Goal: Task Accomplishment & Management: Manage account settings

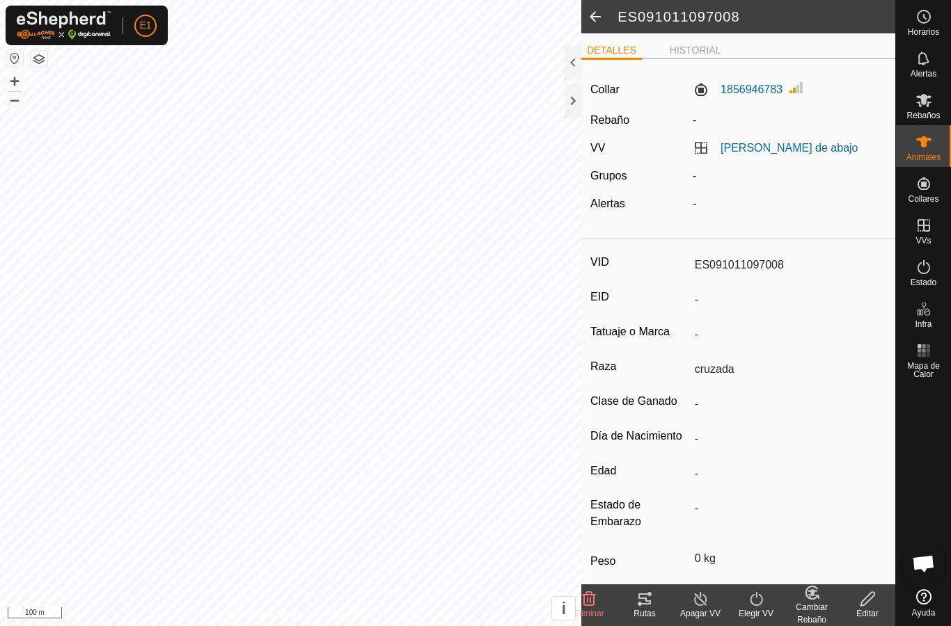
click at [566, 109] on div at bounding box center [572, 100] width 17 height 33
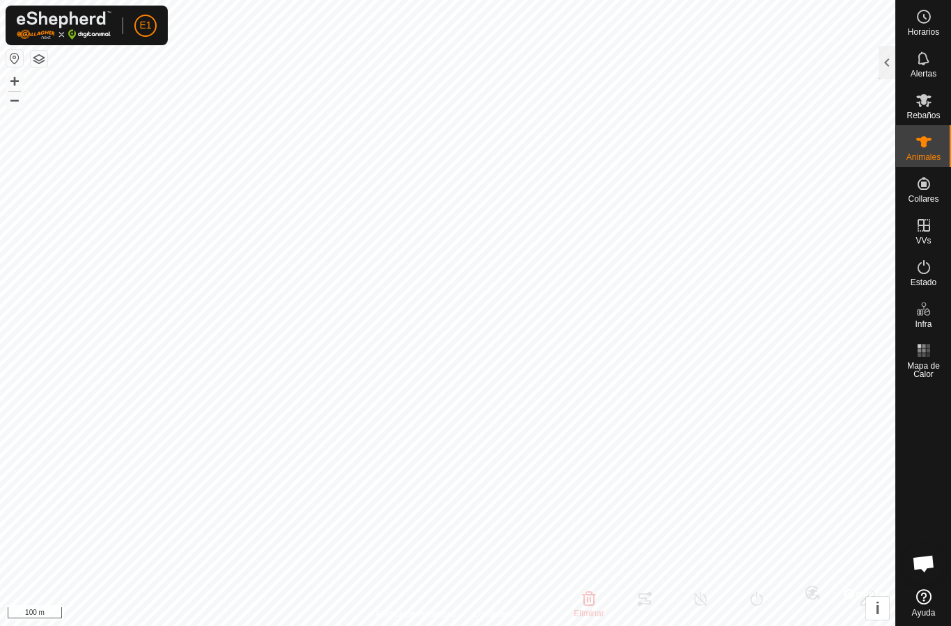
type input "-"
type input "907045987458965"
type input "-"
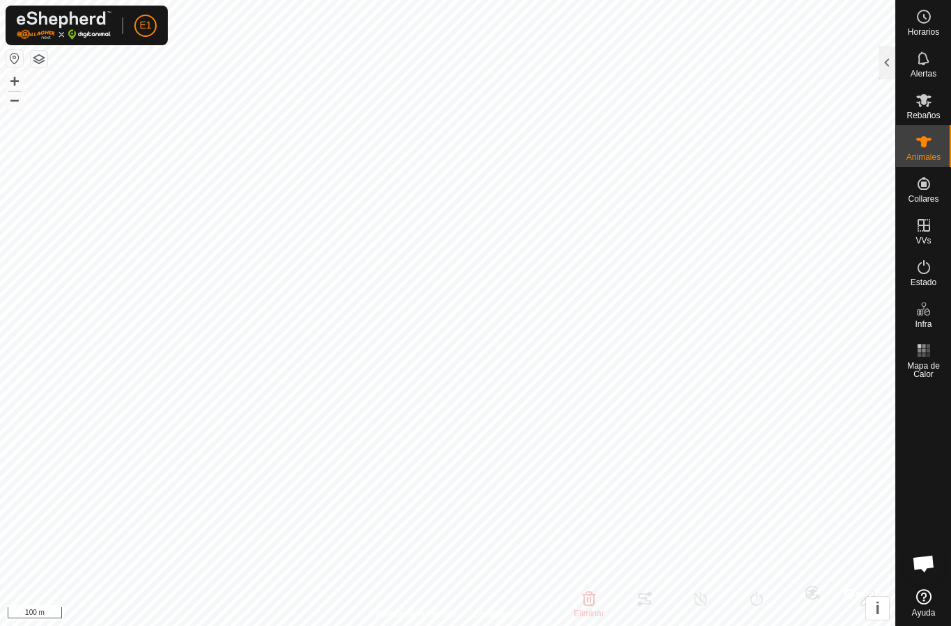
type input "0 kg"
type input "-"
click at [911, 146] on es-animals-svg-icon at bounding box center [923, 142] width 25 height 22
click at [890, 53] on div at bounding box center [886, 62] width 17 height 33
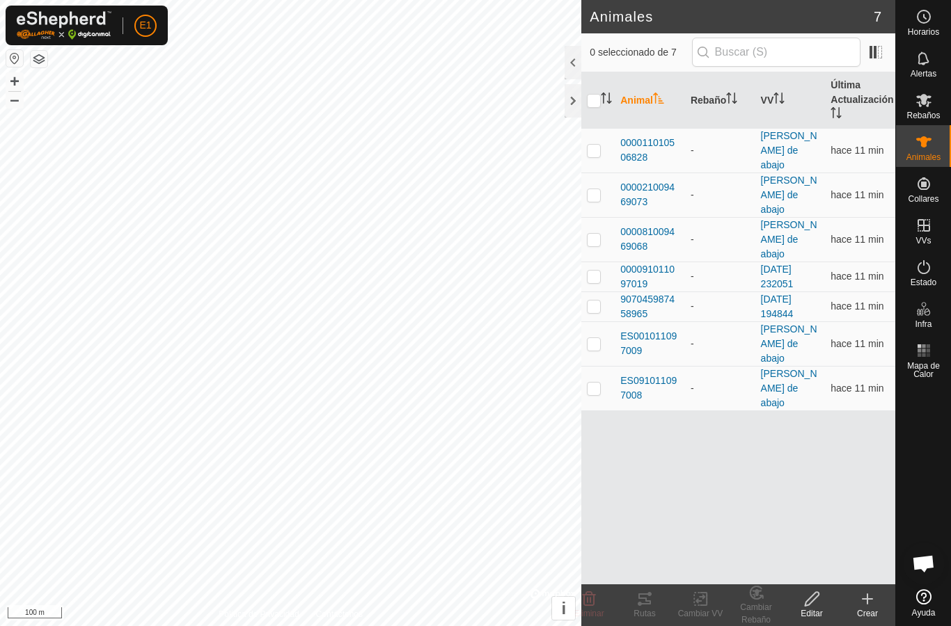
click at [662, 292] on span "907045987458965" at bounding box center [649, 306] width 59 height 29
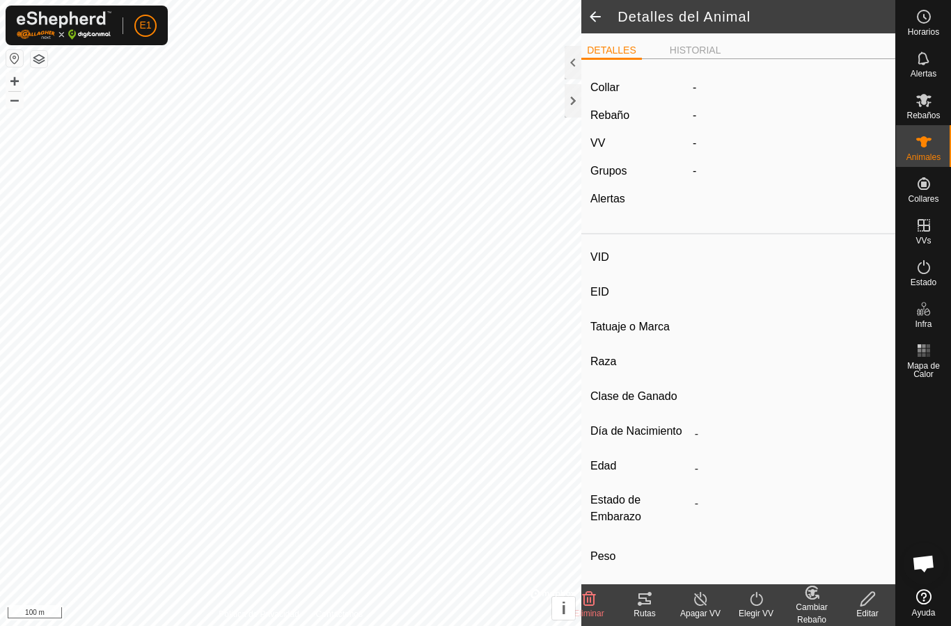
type input "-"
type input "907045987458965"
type input "-"
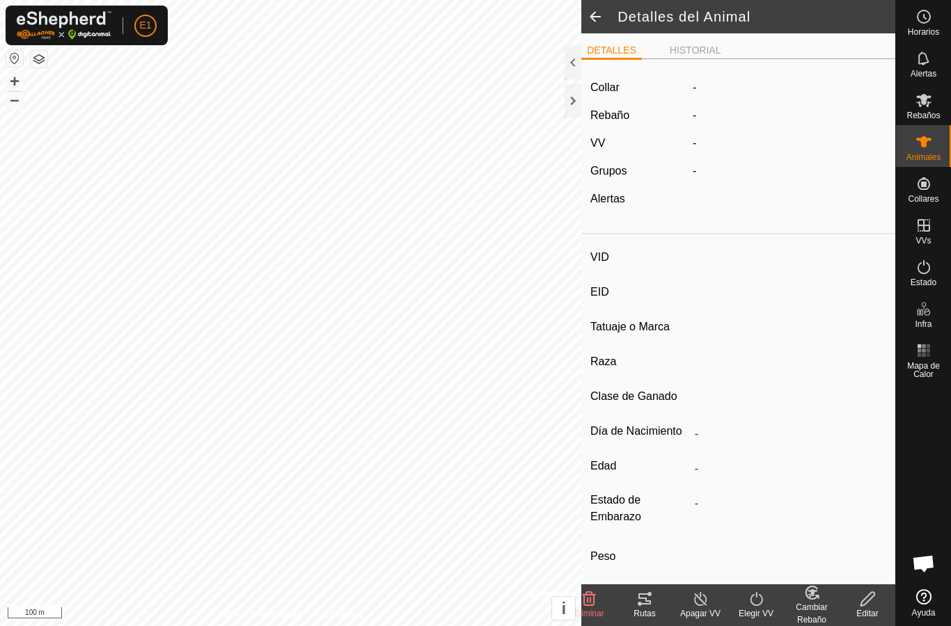
type input "0 kg"
type input "-"
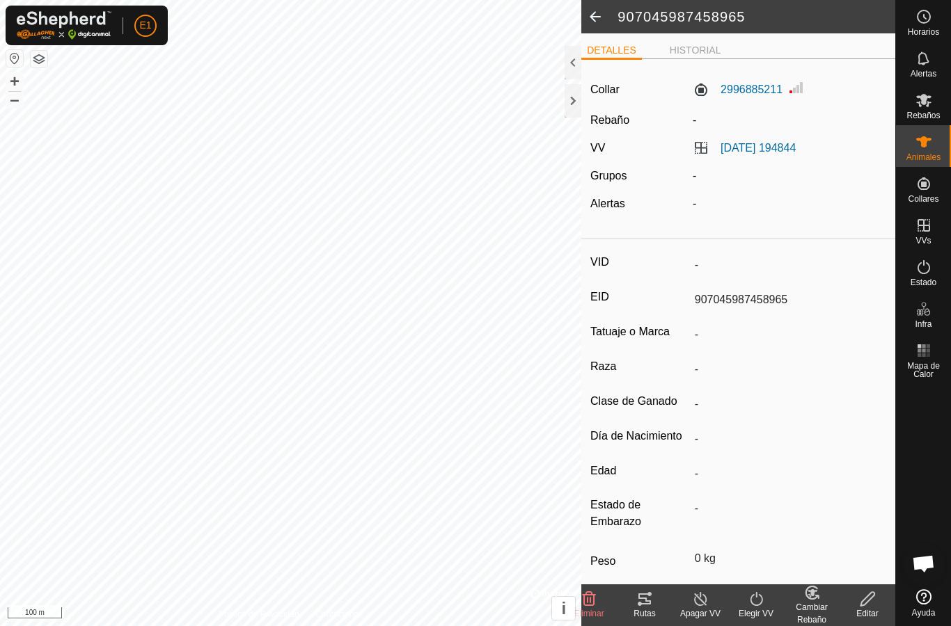
click at [645, 600] on icon at bounding box center [644, 599] width 13 height 11
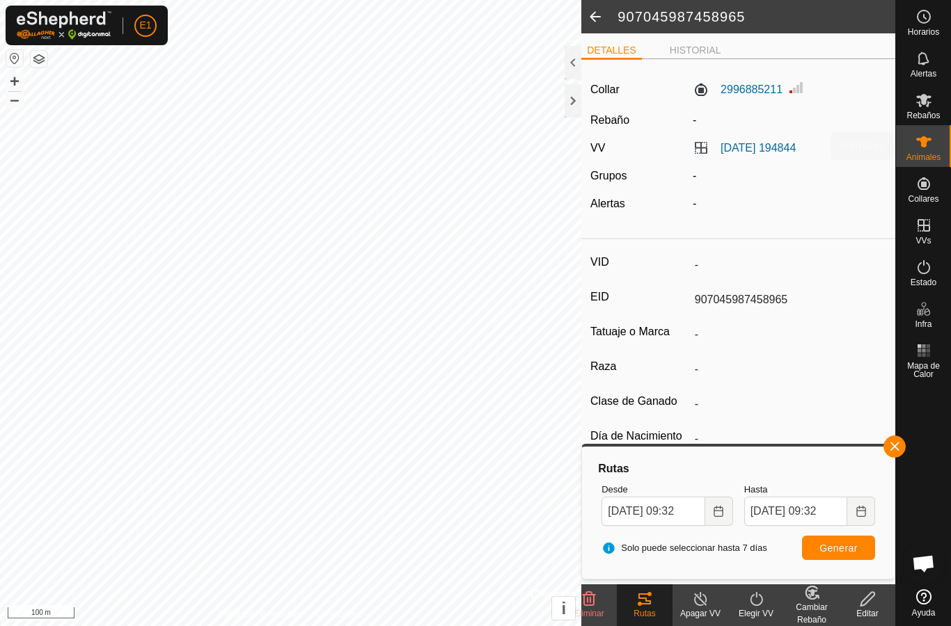
click at [909, 150] on div "Animales" at bounding box center [923, 146] width 55 height 42
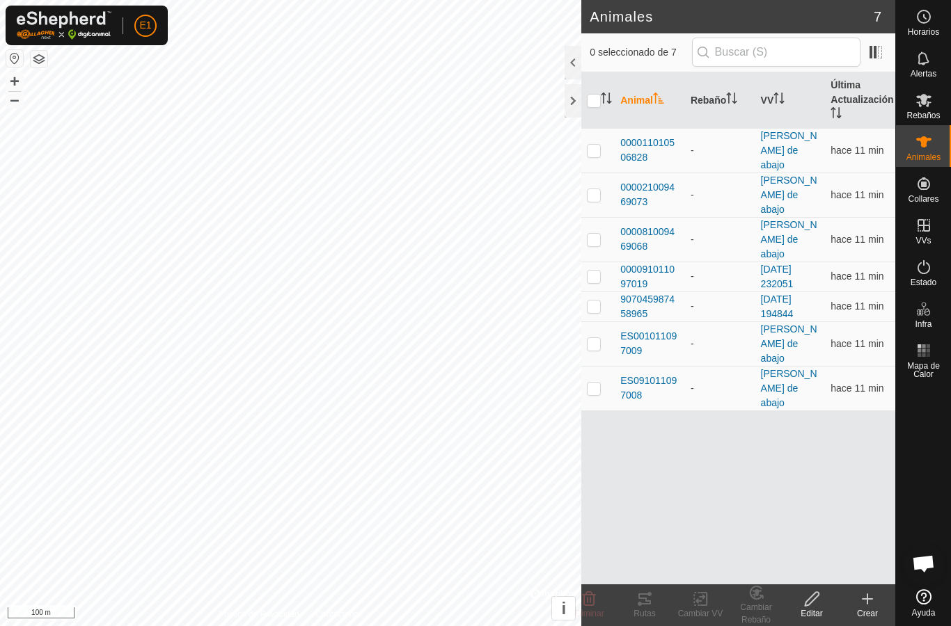
click at [649, 138] on span "000011010506828" at bounding box center [649, 150] width 59 height 29
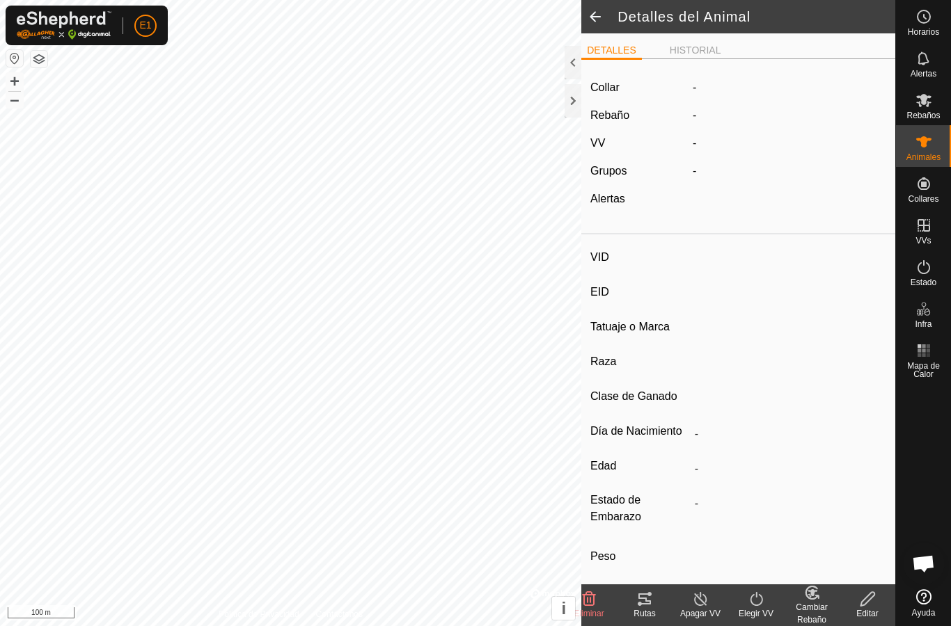
type input "-"
type input "000011010506828"
type input "-"
type input "Cruzada"
type input "-"
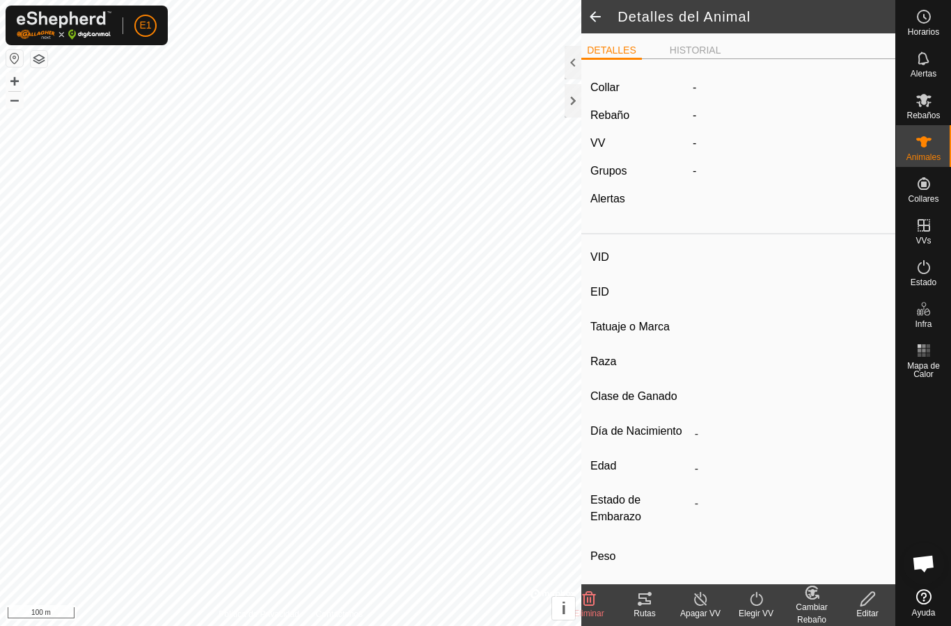
type input "Preñada"
type input "0 kg"
type input "-"
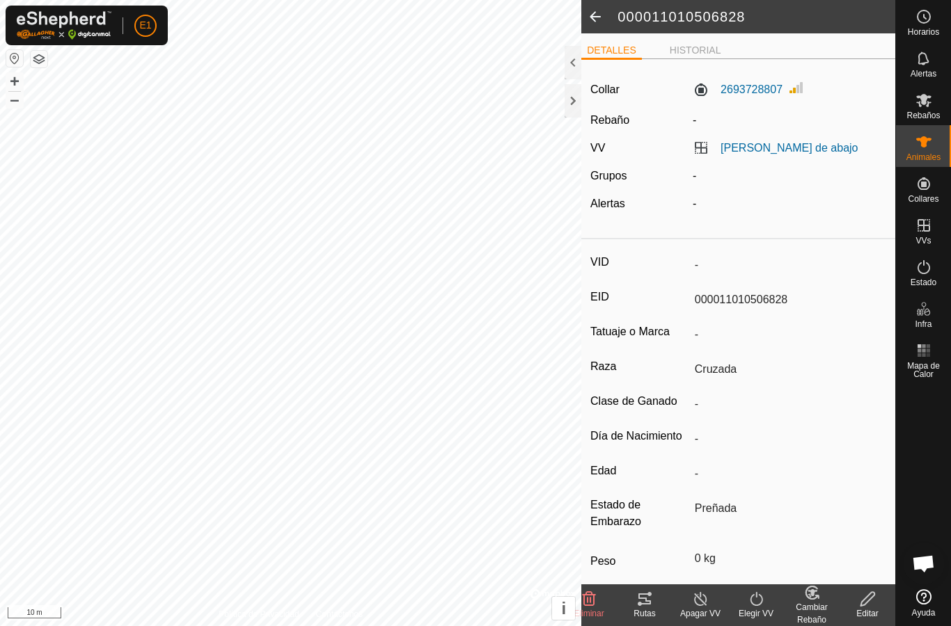
click at [651, 613] on div "Rutas" at bounding box center [645, 613] width 56 height 13
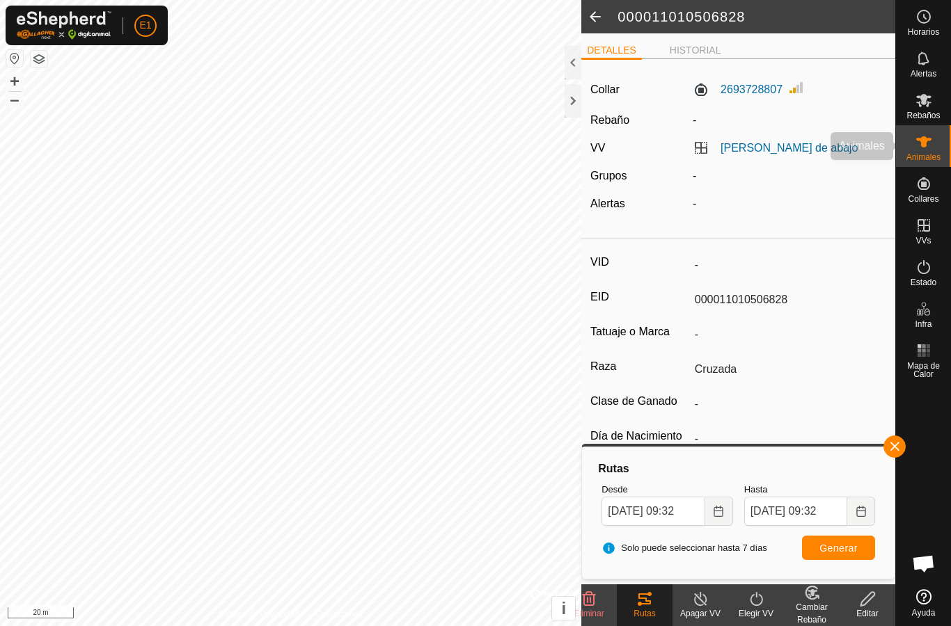
click at [931, 150] on icon at bounding box center [923, 142] width 17 height 17
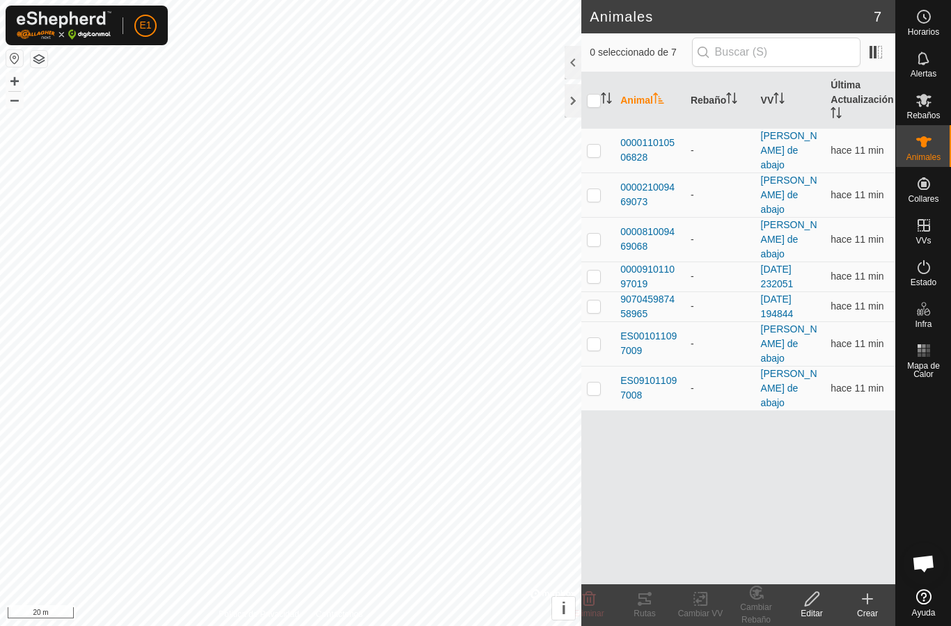
click at [651, 180] on span "000021009469073" at bounding box center [649, 194] width 59 height 29
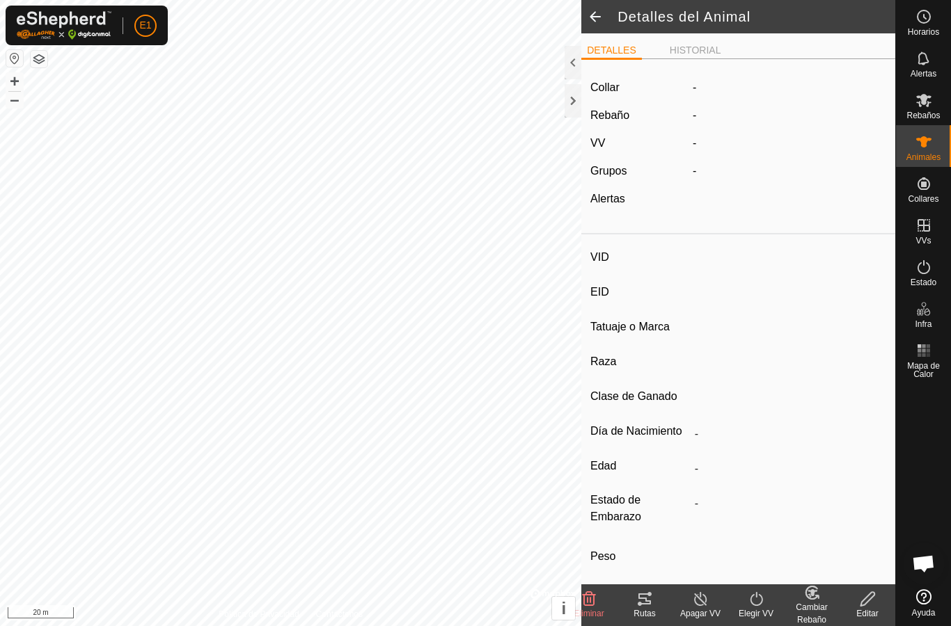
type input "-"
type input "000021009469073"
type input "-"
type input "Cruzada"
type input "-"
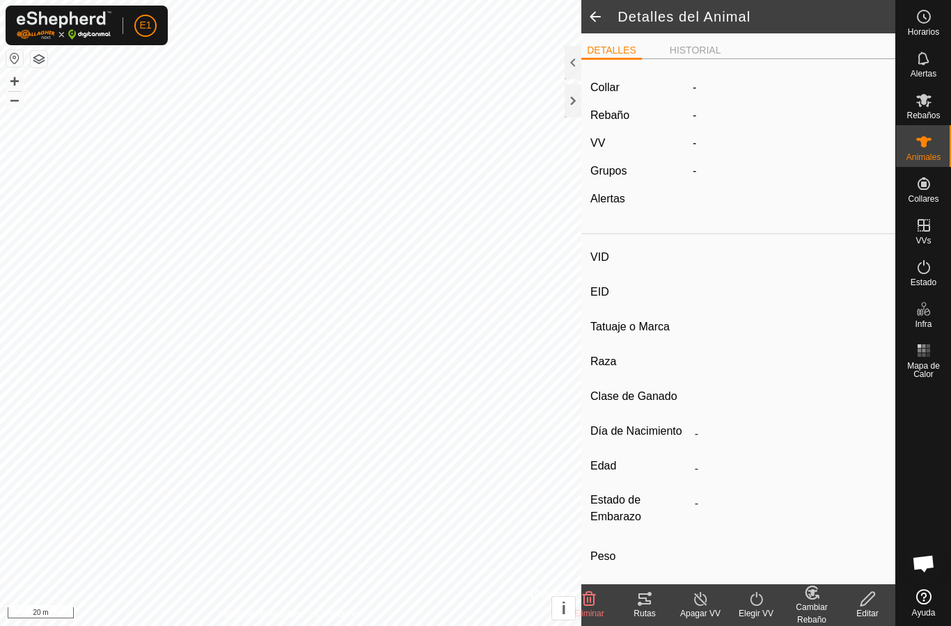
type input "Preñada"
type input "0 kg"
type input "-"
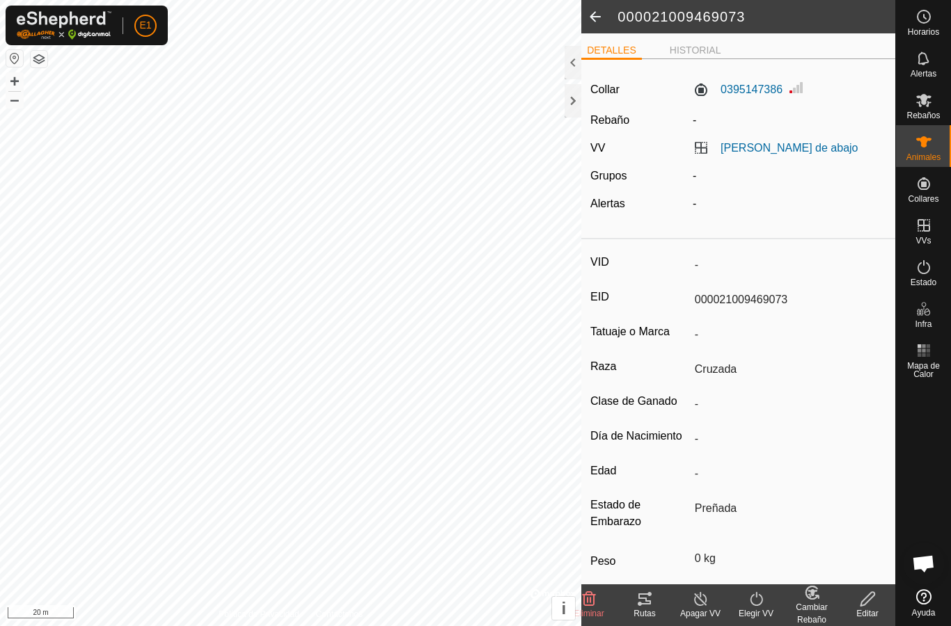
click at [643, 591] on icon at bounding box center [644, 599] width 17 height 17
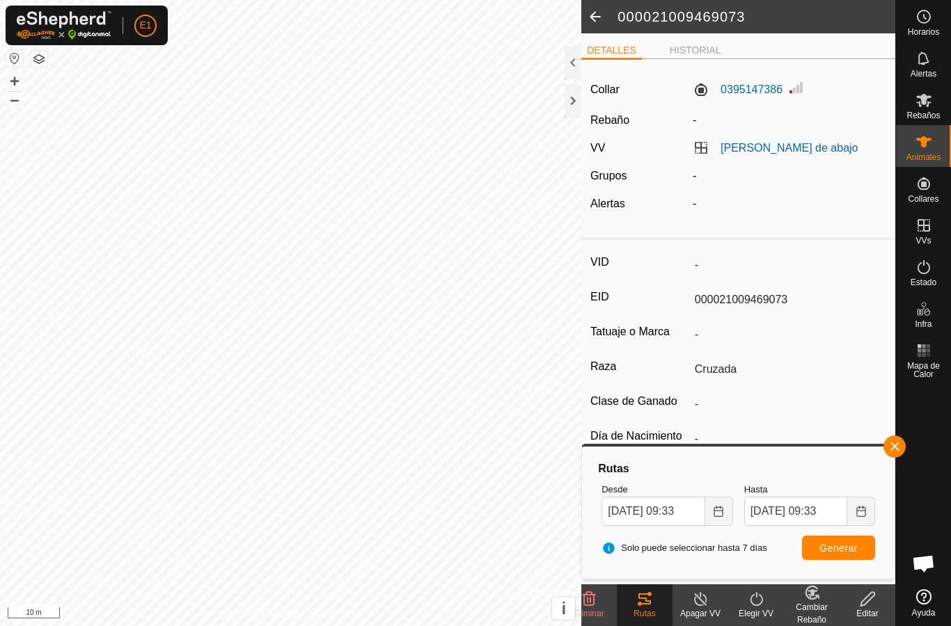
click at [894, 439] on button "button" at bounding box center [894, 447] width 22 height 22
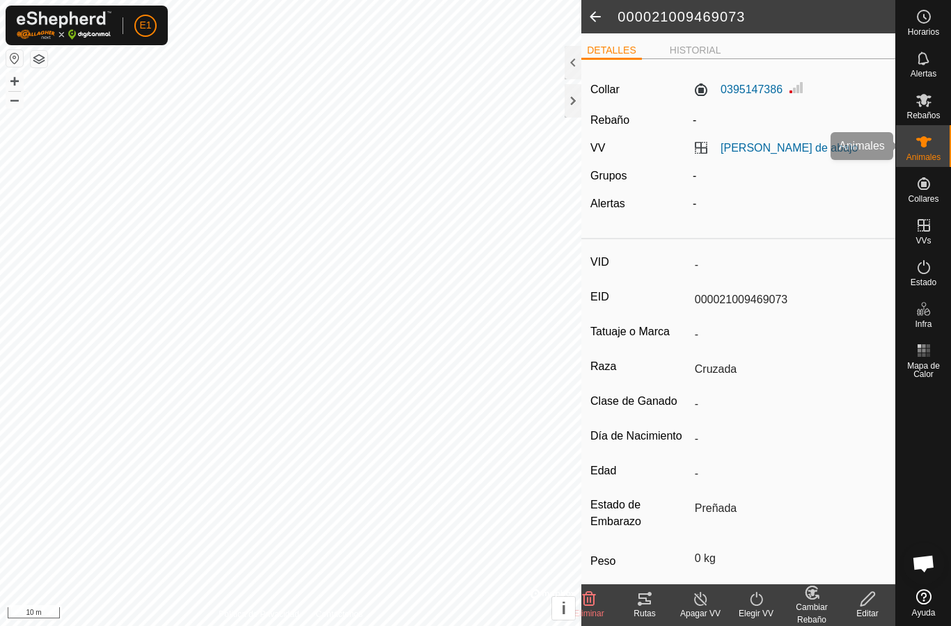
click at [943, 143] on div "Animales" at bounding box center [923, 146] width 55 height 42
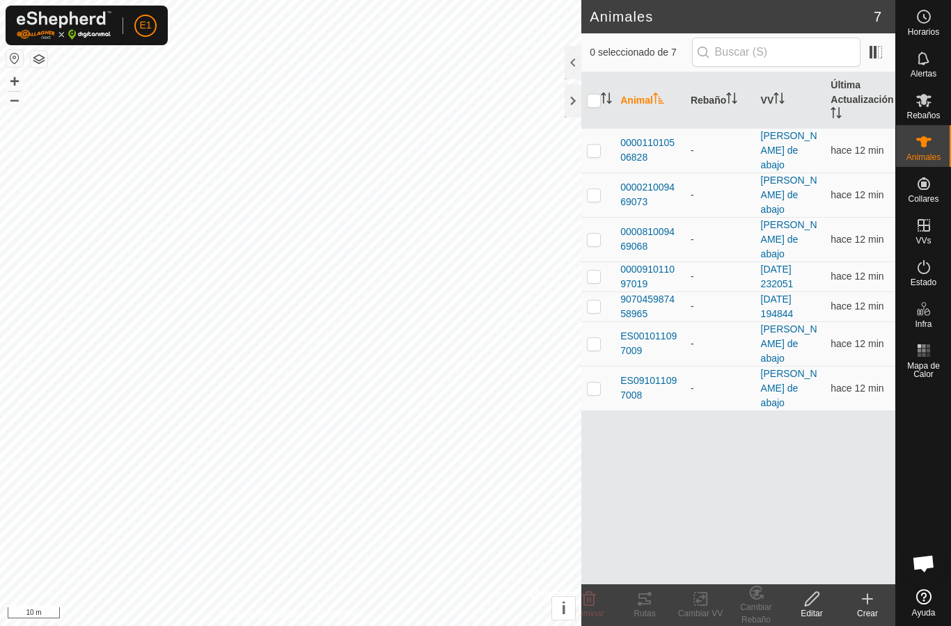
click at [660, 292] on span "907045987458965" at bounding box center [649, 306] width 59 height 29
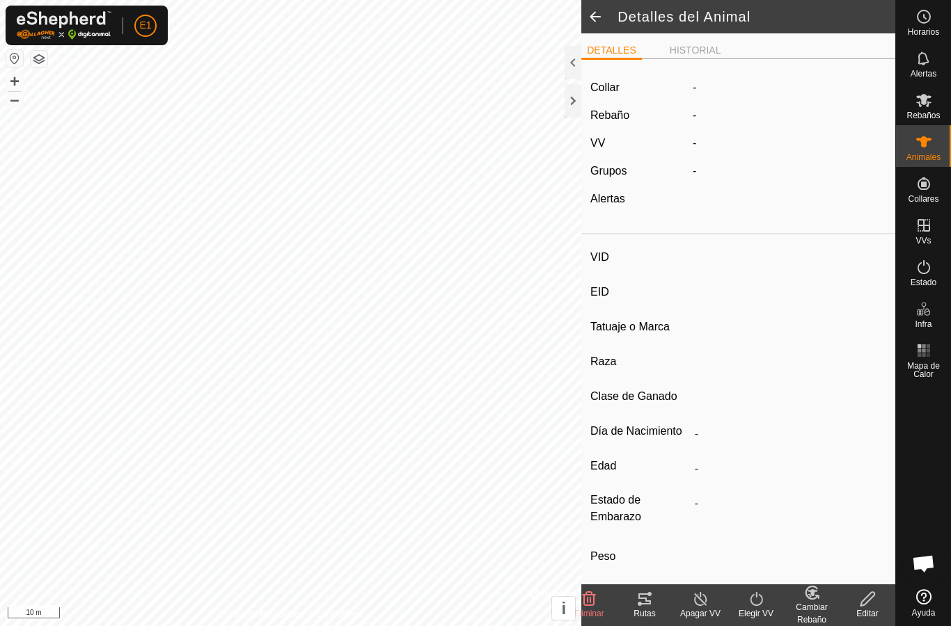
type input "-"
type input "907045987458965"
type input "-"
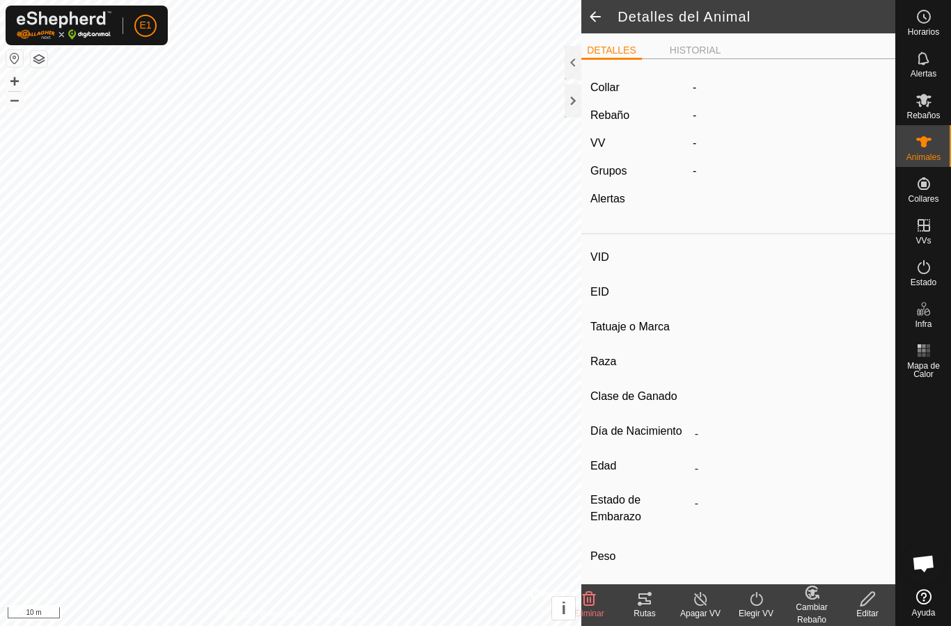
type input "0 kg"
type input "-"
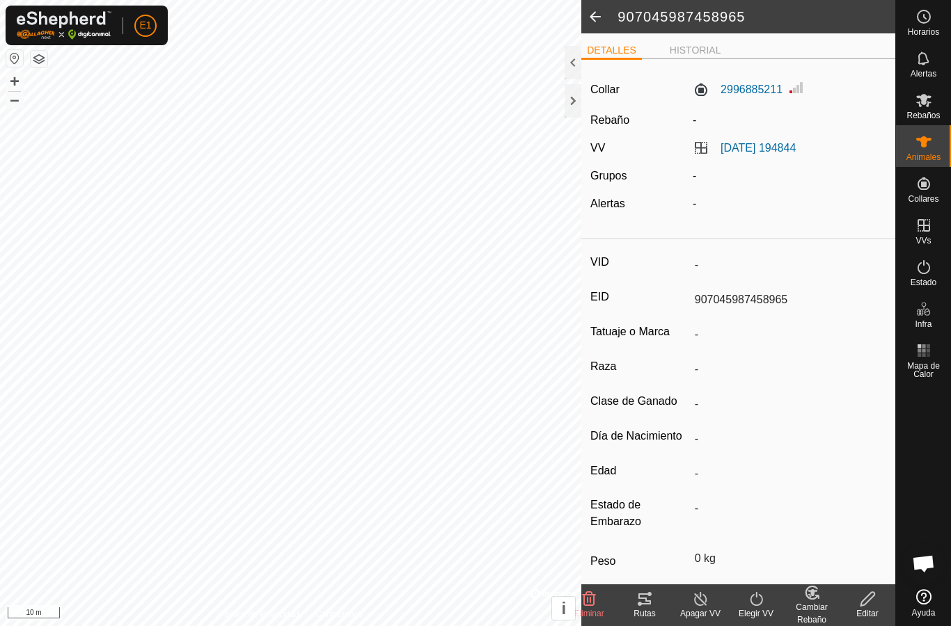
click at [649, 602] on icon at bounding box center [644, 599] width 13 height 11
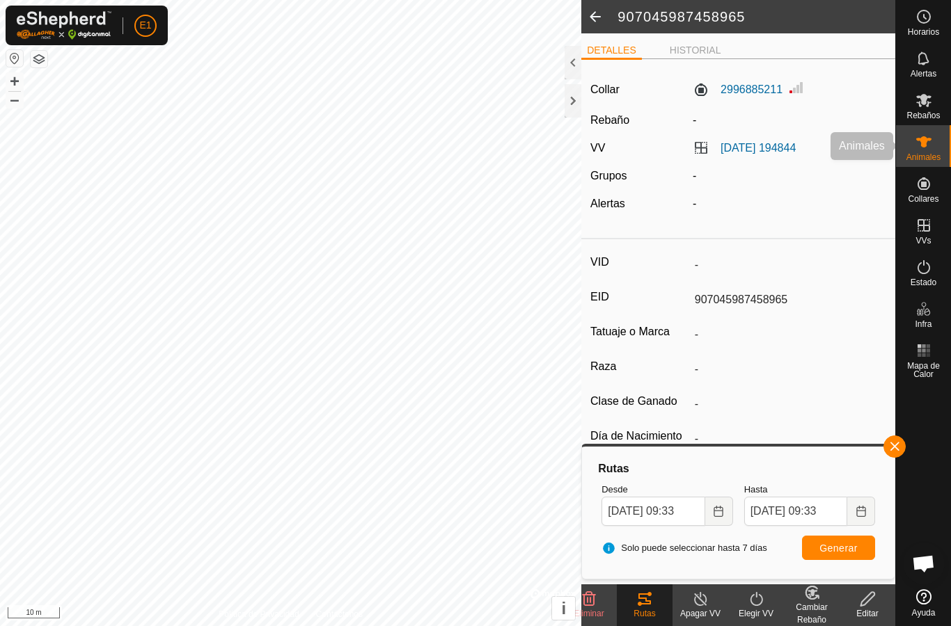
click at [921, 153] on span "Animales" at bounding box center [923, 157] width 34 height 8
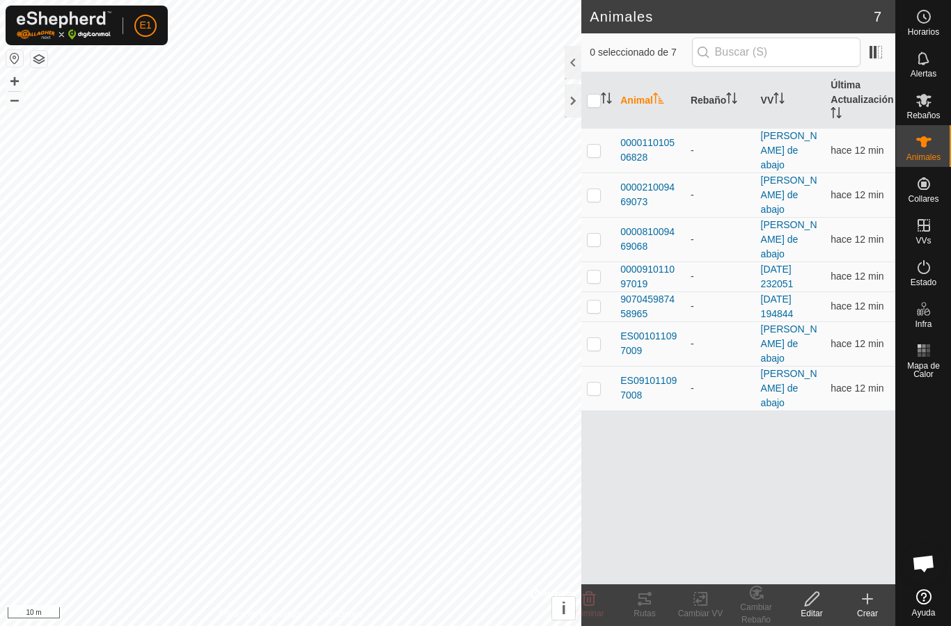
click at [657, 329] on span "ES001011097009" at bounding box center [649, 343] width 59 height 29
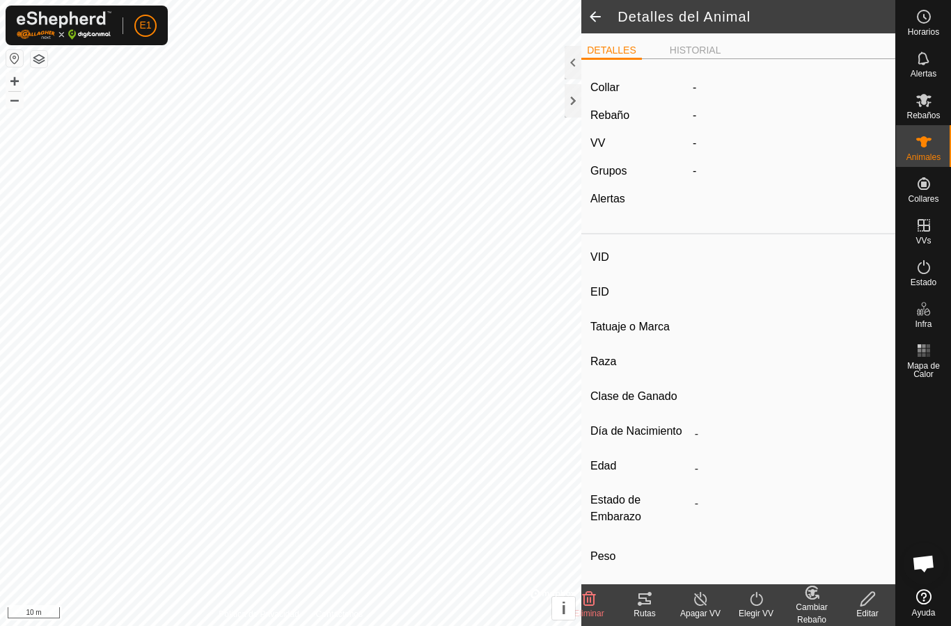
type input "ES001011097009"
type input "-"
type input "CRUZADA"
type input "-"
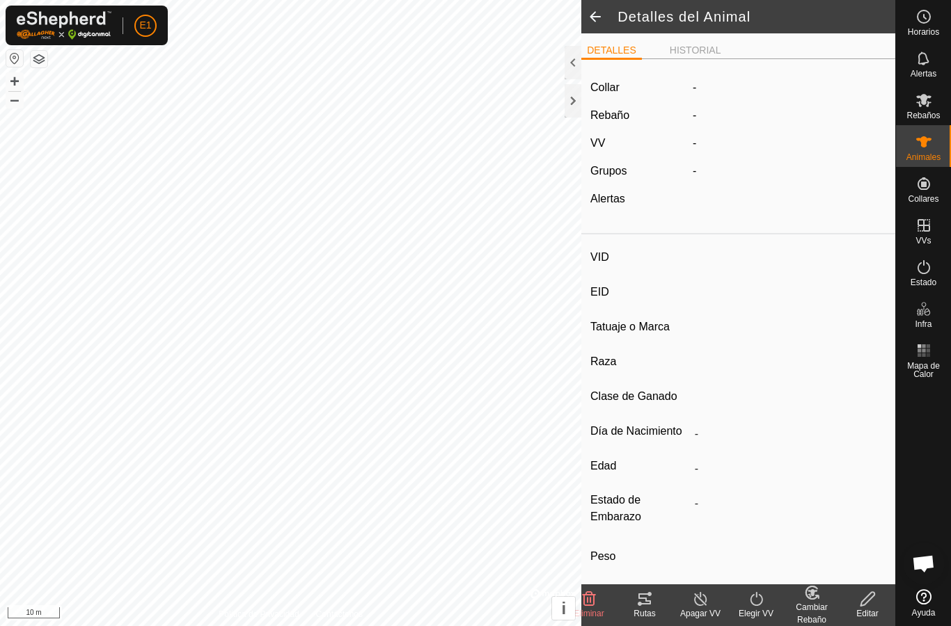
type input "0 kg"
type input "-"
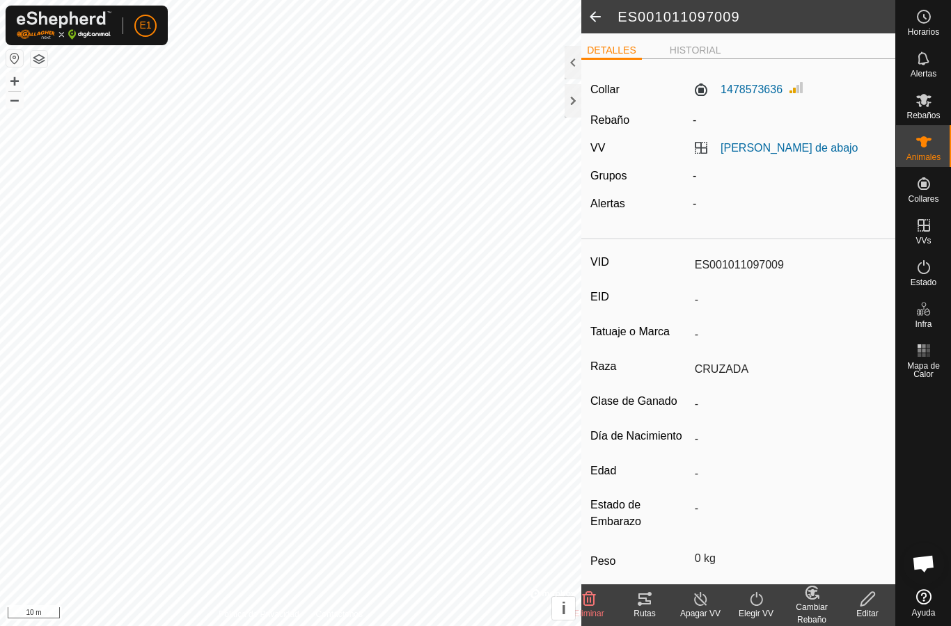
click at [643, 609] on div "Rutas" at bounding box center [645, 613] width 56 height 13
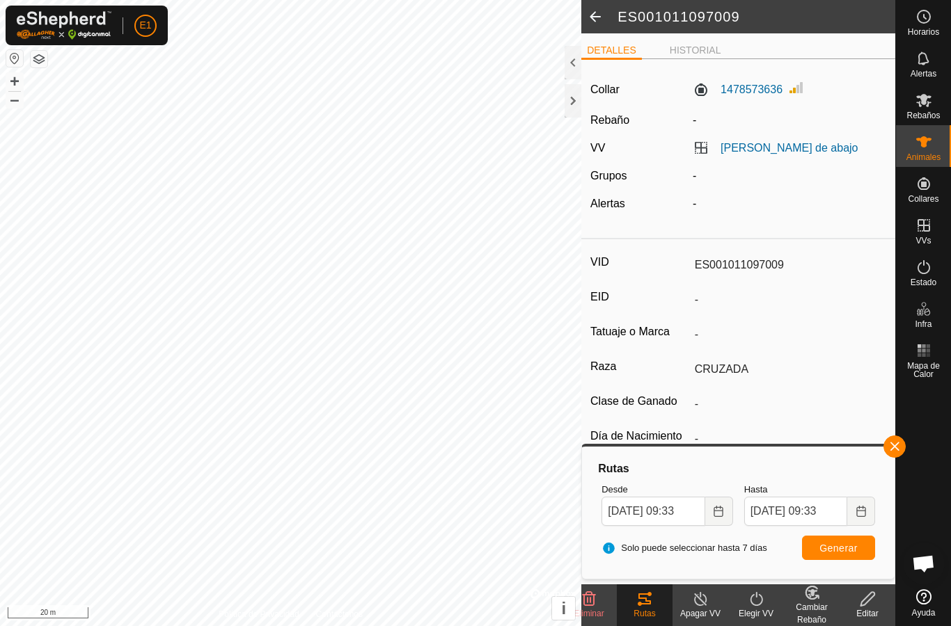
click at [904, 440] on button "button" at bounding box center [894, 447] width 22 height 22
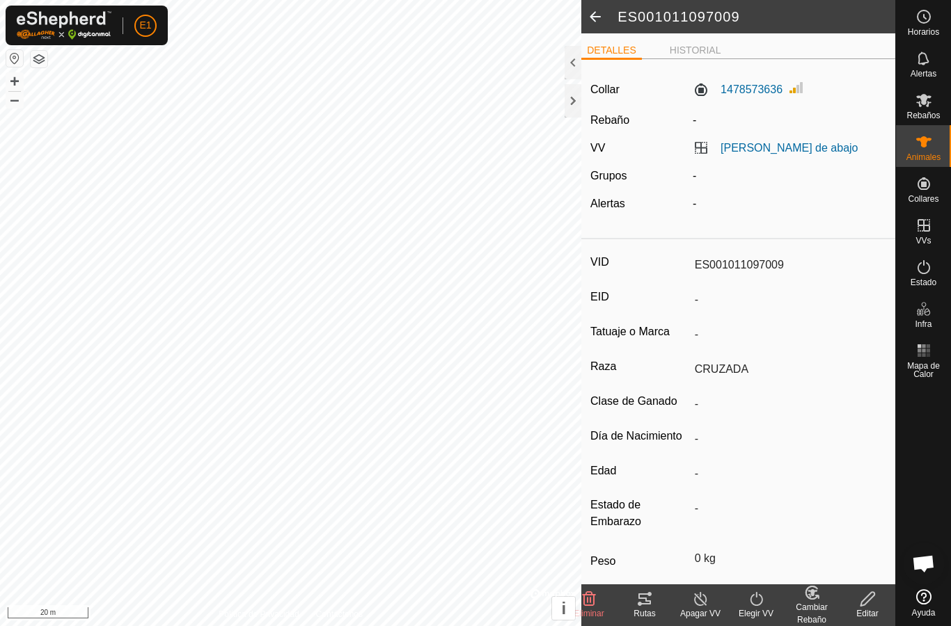
click at [919, 143] on icon at bounding box center [923, 142] width 17 height 17
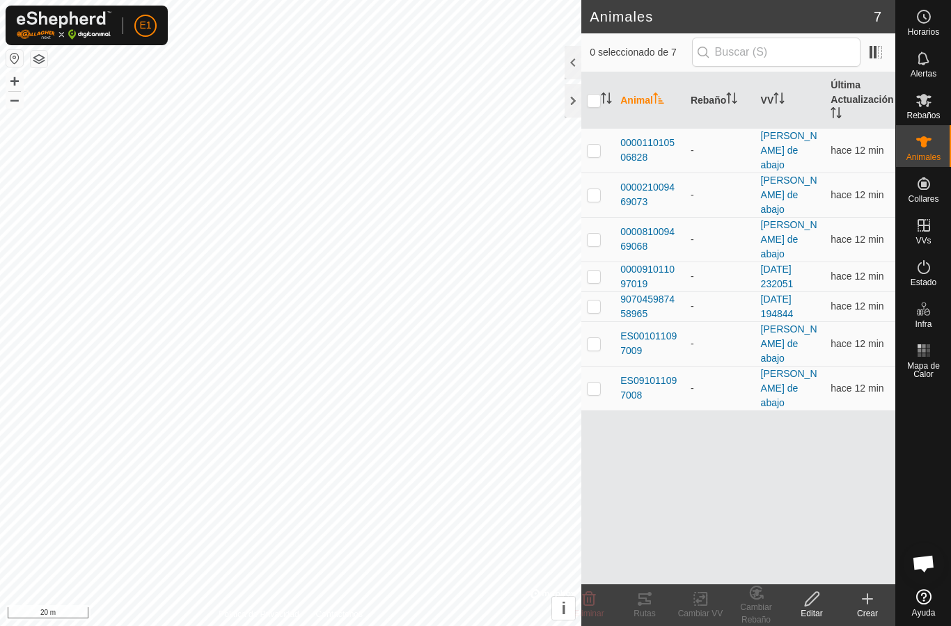
click at [652, 374] on span "ES091011097008" at bounding box center [649, 388] width 59 height 29
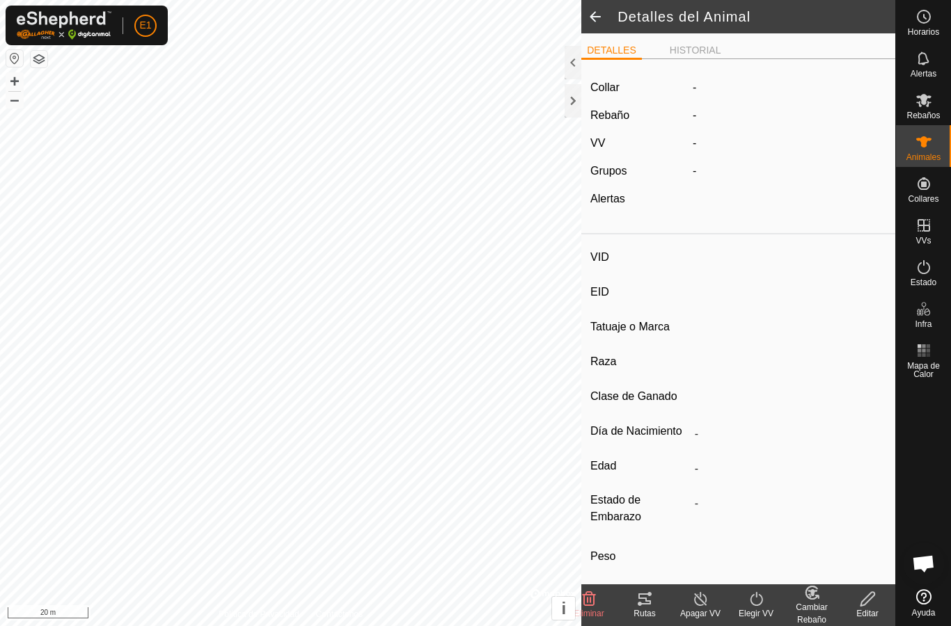
type input "ES091011097008"
type input "-"
type input "cruzada"
type input "-"
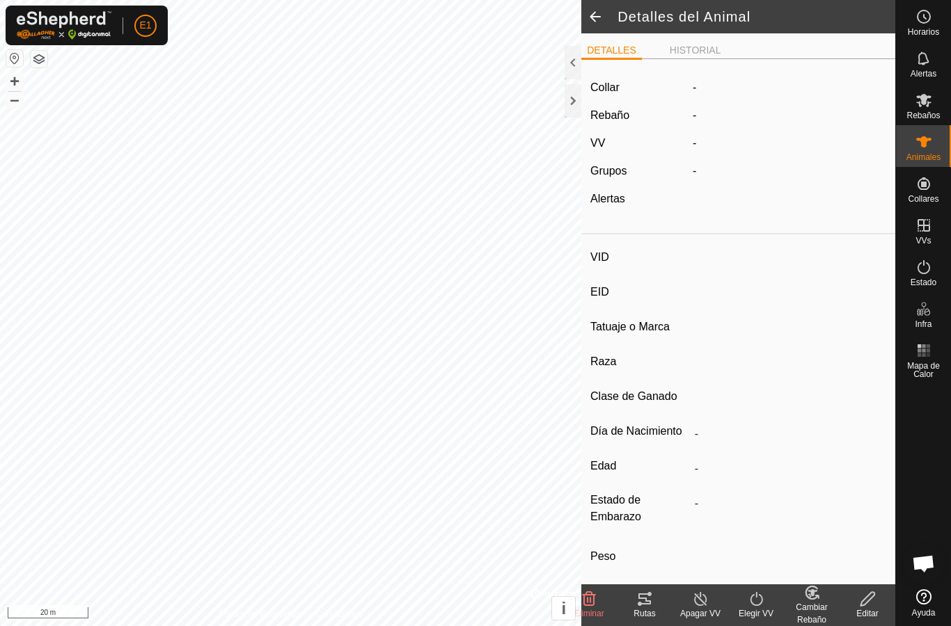
type input "0 kg"
type input "-"
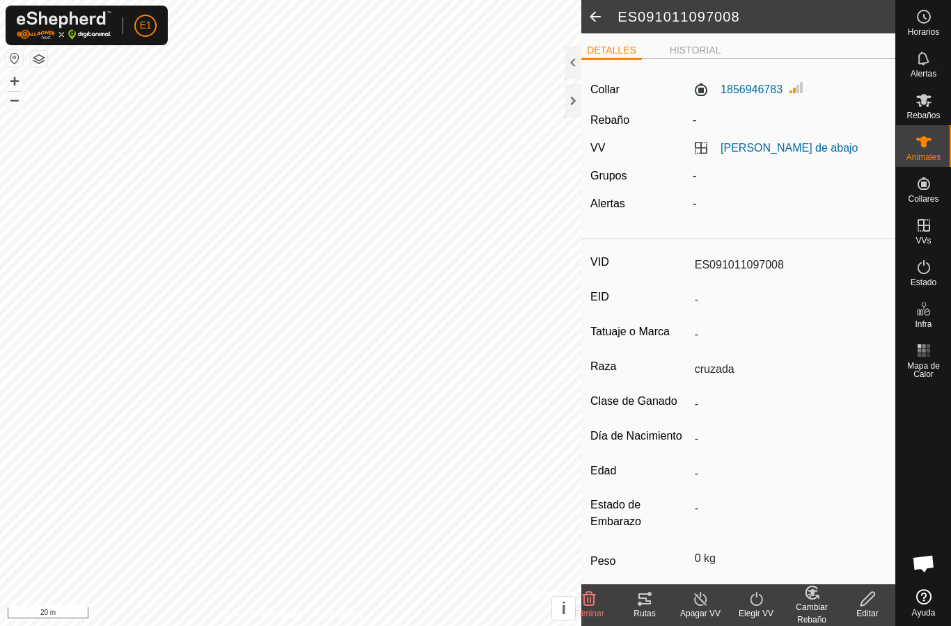
click at [649, 613] on div "Rutas" at bounding box center [645, 613] width 56 height 13
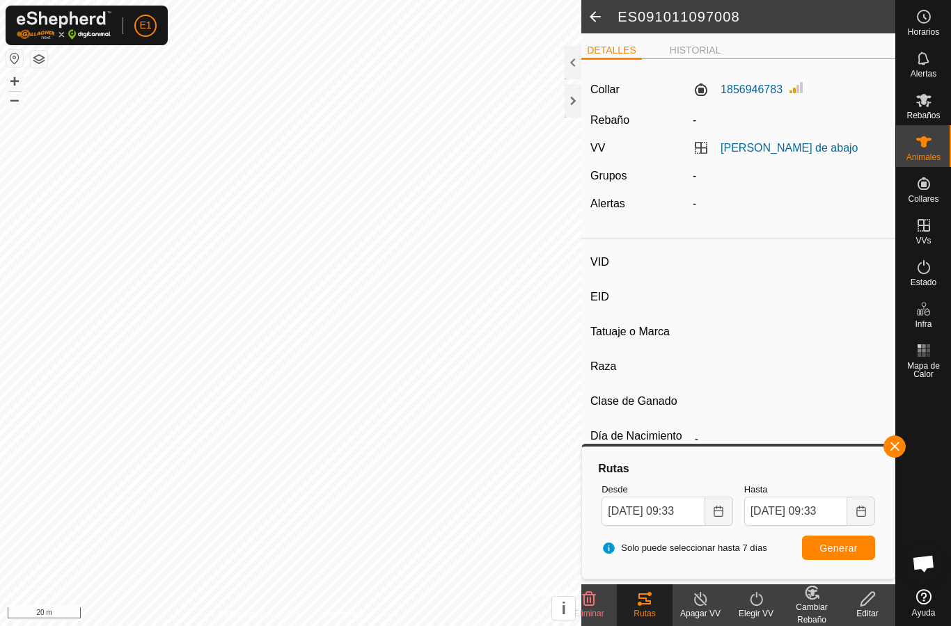
type input "-"
type input "000091011097019"
type input "-"
type input "Avilena"
type input "-"
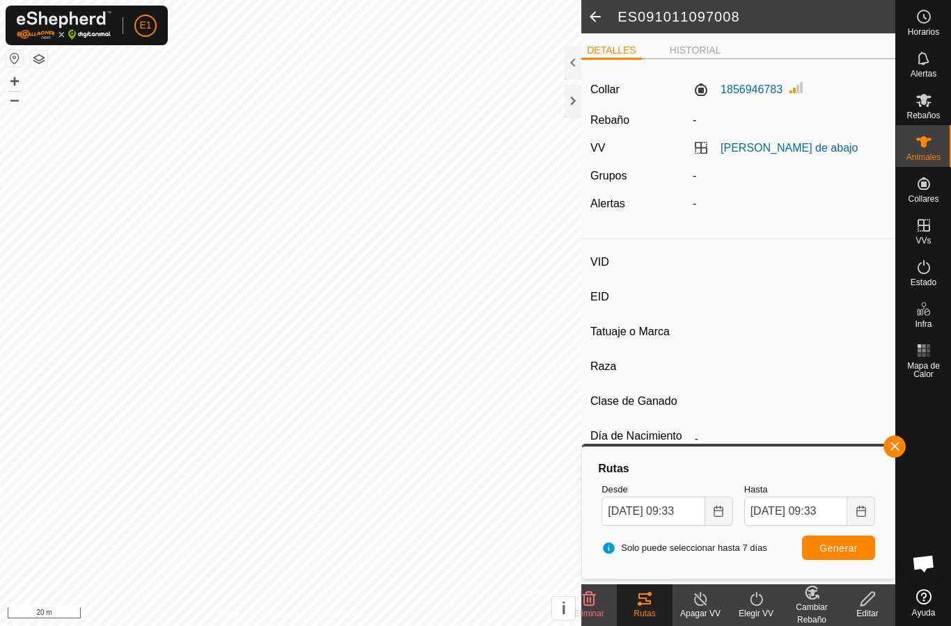
type input "0 kg"
type input "-"
click at [898, 455] on button "button" at bounding box center [894, 447] width 22 height 22
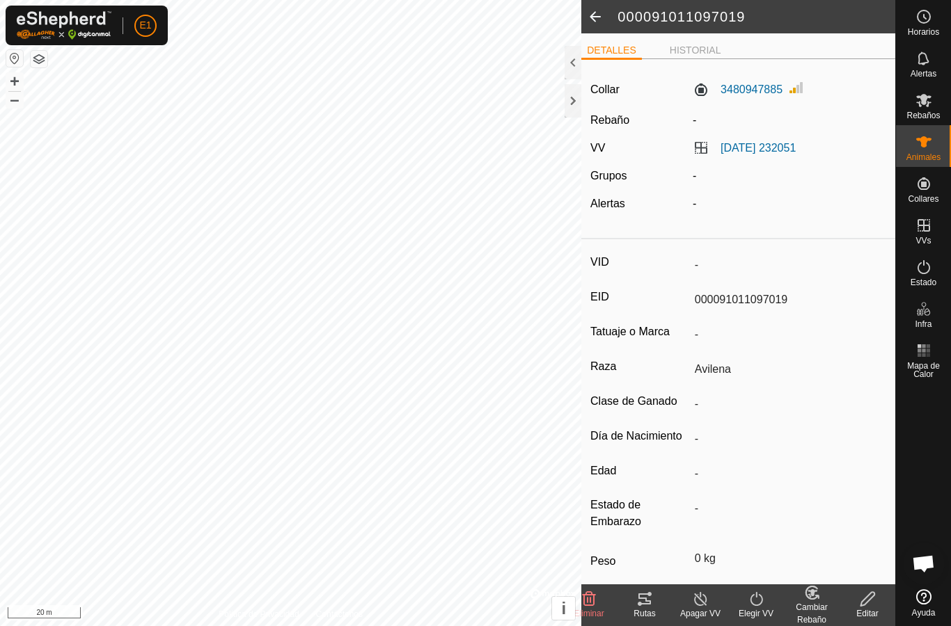
click at [659, 597] on tracks-svg-icon at bounding box center [645, 599] width 56 height 17
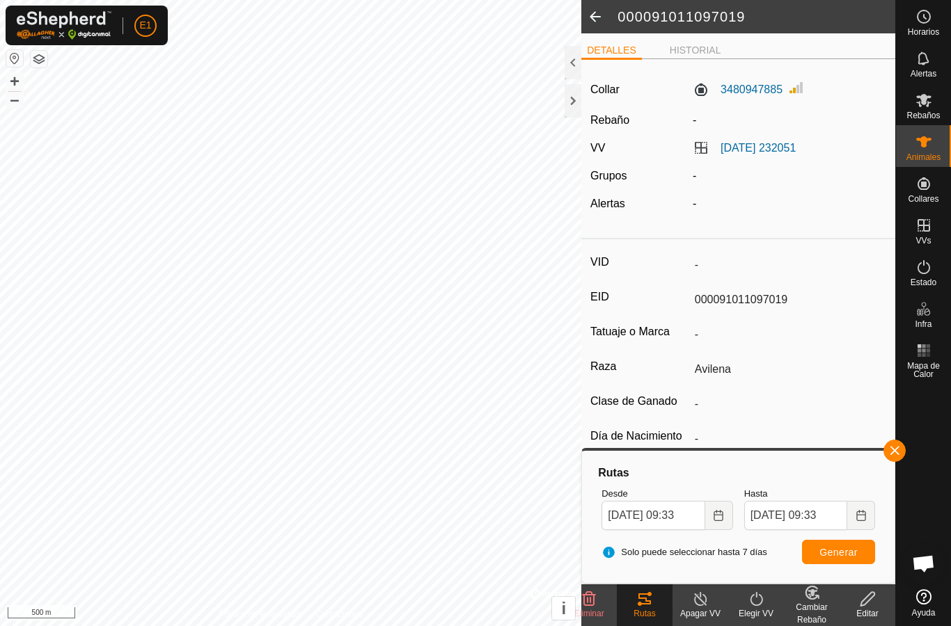
click at [573, 96] on div at bounding box center [572, 100] width 17 height 33
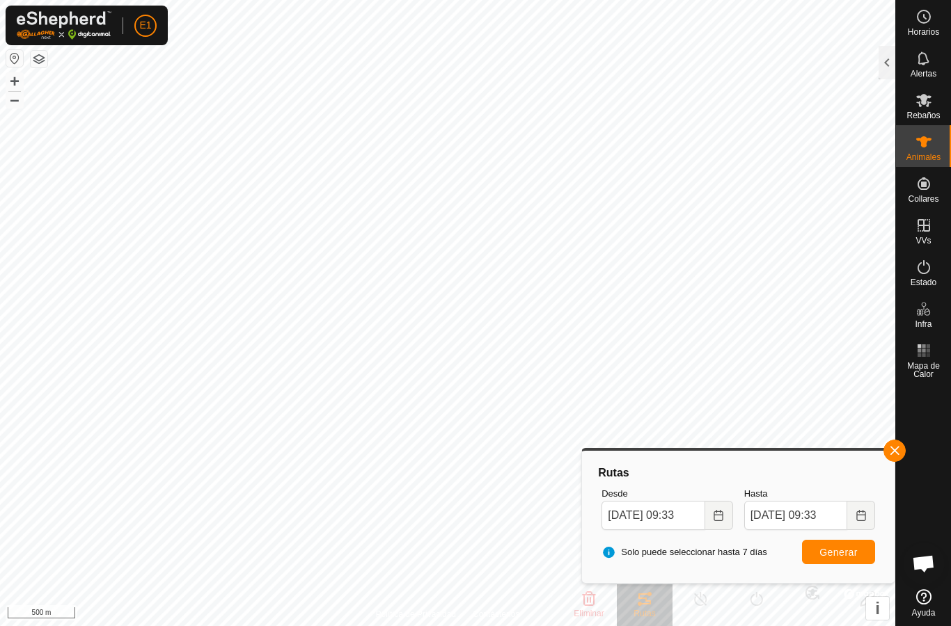
click at [898, 434] on div at bounding box center [923, 484] width 55 height 200
click at [901, 449] on button "button" at bounding box center [894, 451] width 22 height 22
